Goal: Task Accomplishment & Management: Complete application form

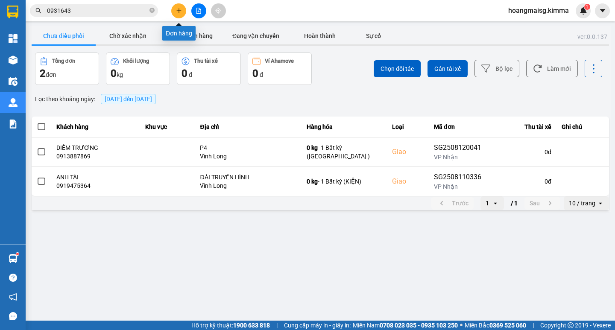
click at [181, 11] on icon "plus" at bounding box center [178, 10] width 5 height 0
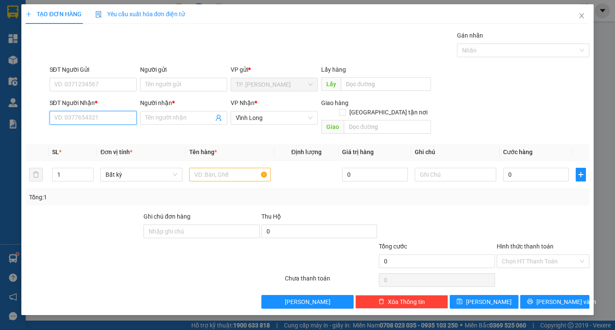
click at [100, 120] on input "SĐT Người Nhận *" at bounding box center [93, 118] width 87 height 14
type input "0912192406"
drag, startPoint x: 115, startPoint y: 135, endPoint x: 231, endPoint y: 167, distance: 120.4
click at [116, 136] on div "0912192406 - TRÂM KẾ TOÁN" at bounding box center [95, 134] width 80 height 9
type input "TRÂM KẾ TOÁN"
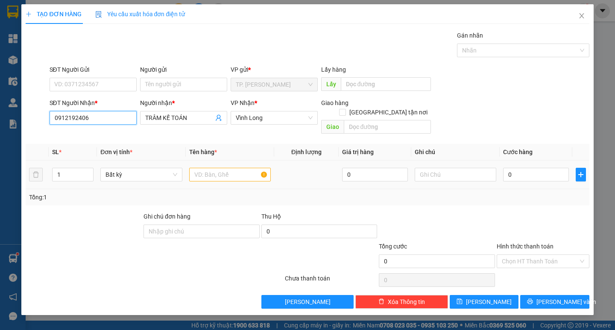
type input "0912192406"
click at [231, 168] on input "text" at bounding box center [230, 175] width 82 height 14
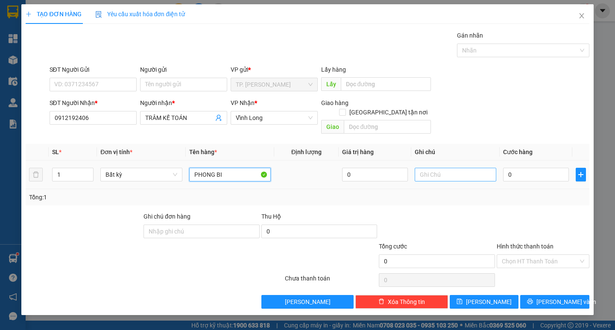
type input "PHONG BI"
click at [446, 168] on input "text" at bounding box center [455, 175] width 82 height 14
type input "[PERSON_NAME]"
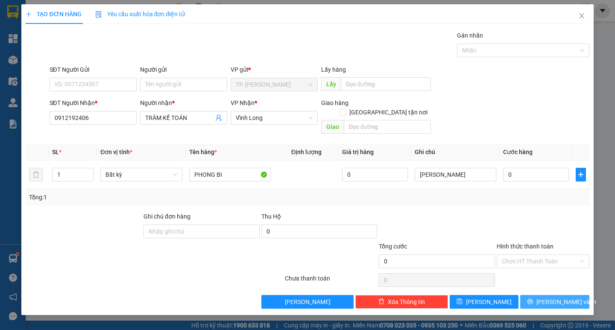
click at [556, 297] on span "[PERSON_NAME] và In" at bounding box center [566, 301] width 60 height 9
